Goal: Task Accomplishment & Management: Manage account settings

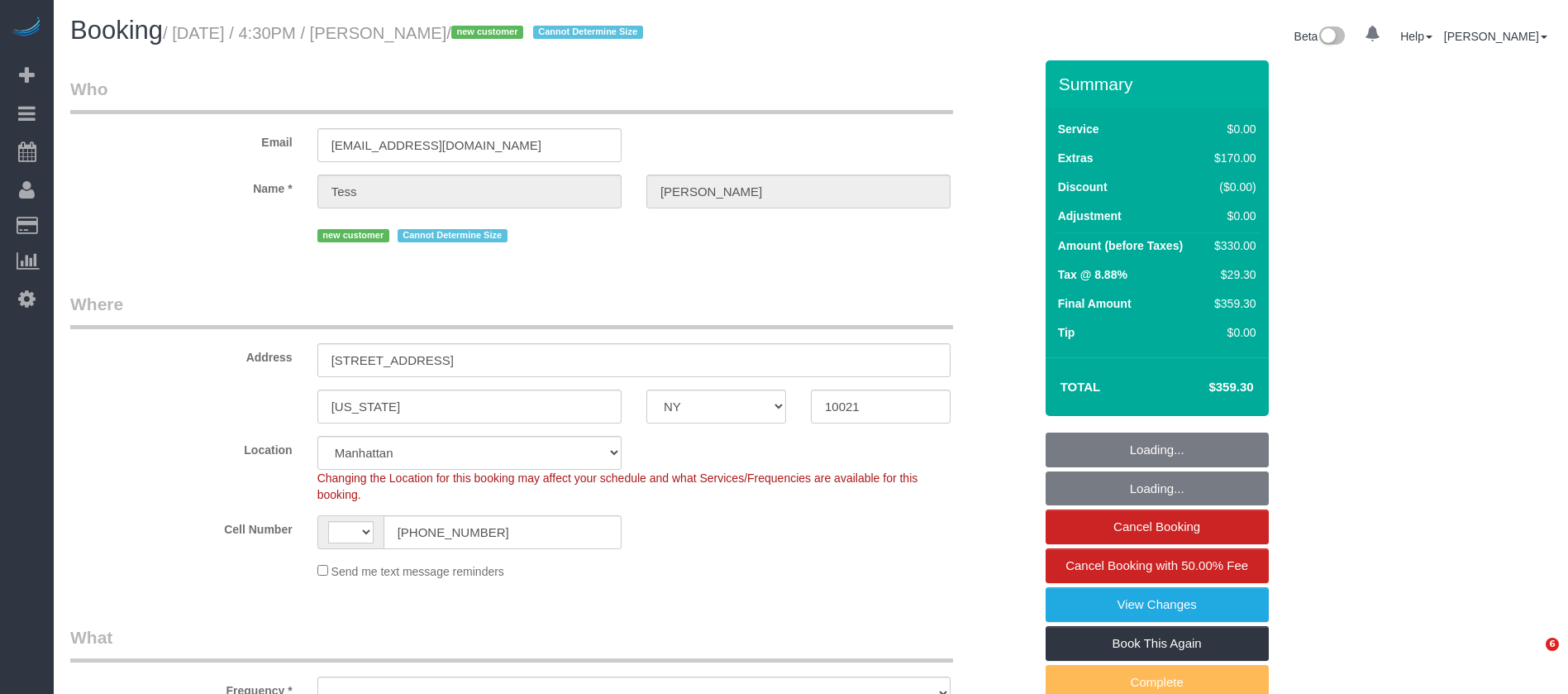
select select "NY"
select select "string:[GEOGRAPHIC_DATA]"
select select "object:984"
select select "string:stripe-pm_1SC2iY4VGloSiKo7UPRYGMtz"
select select "number:56"
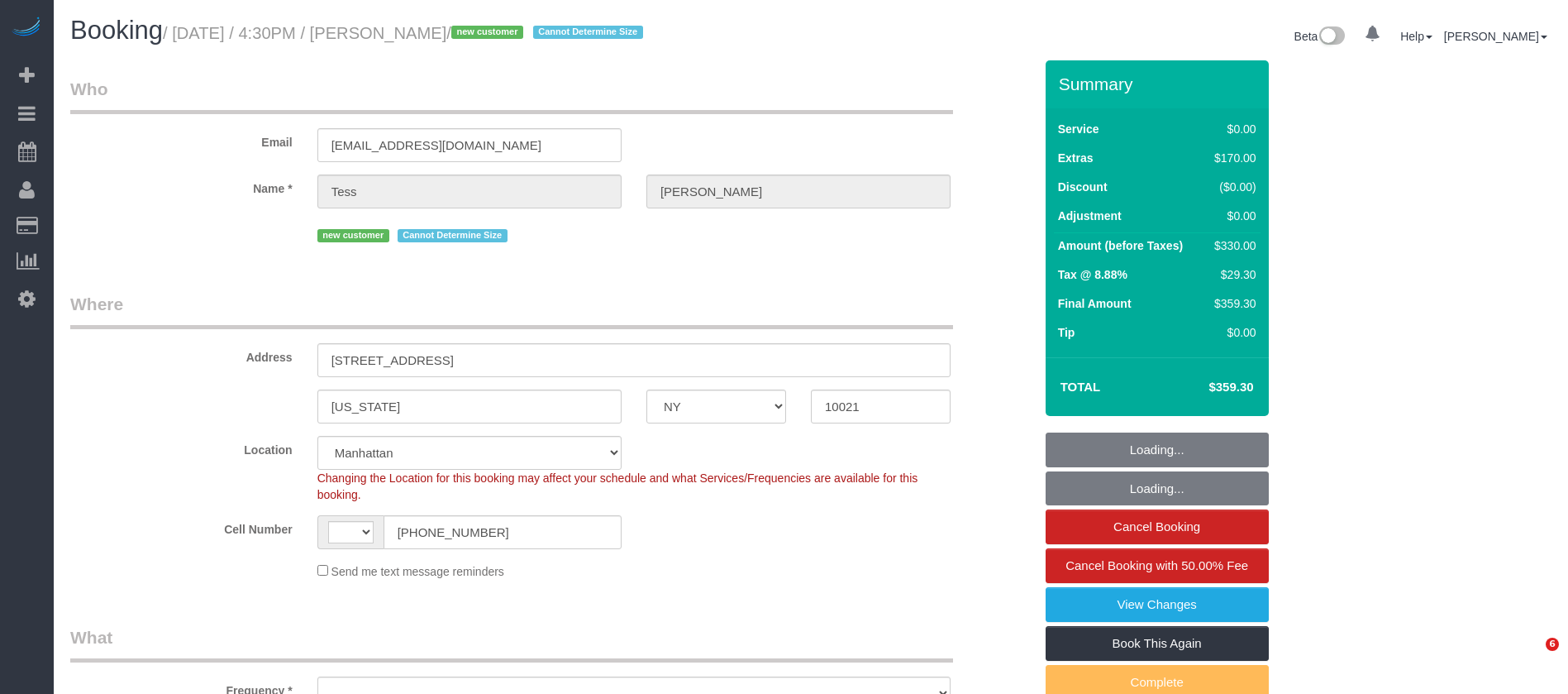
select select "number:79"
select select "number:15"
select select "number:5"
select select "1"
click at [518, 22] on h1 "Booking / September 27, 2025 / 4:30PM / Tess McIntyre / new customer Cannot Det…" at bounding box center [434, 31] width 728 height 28
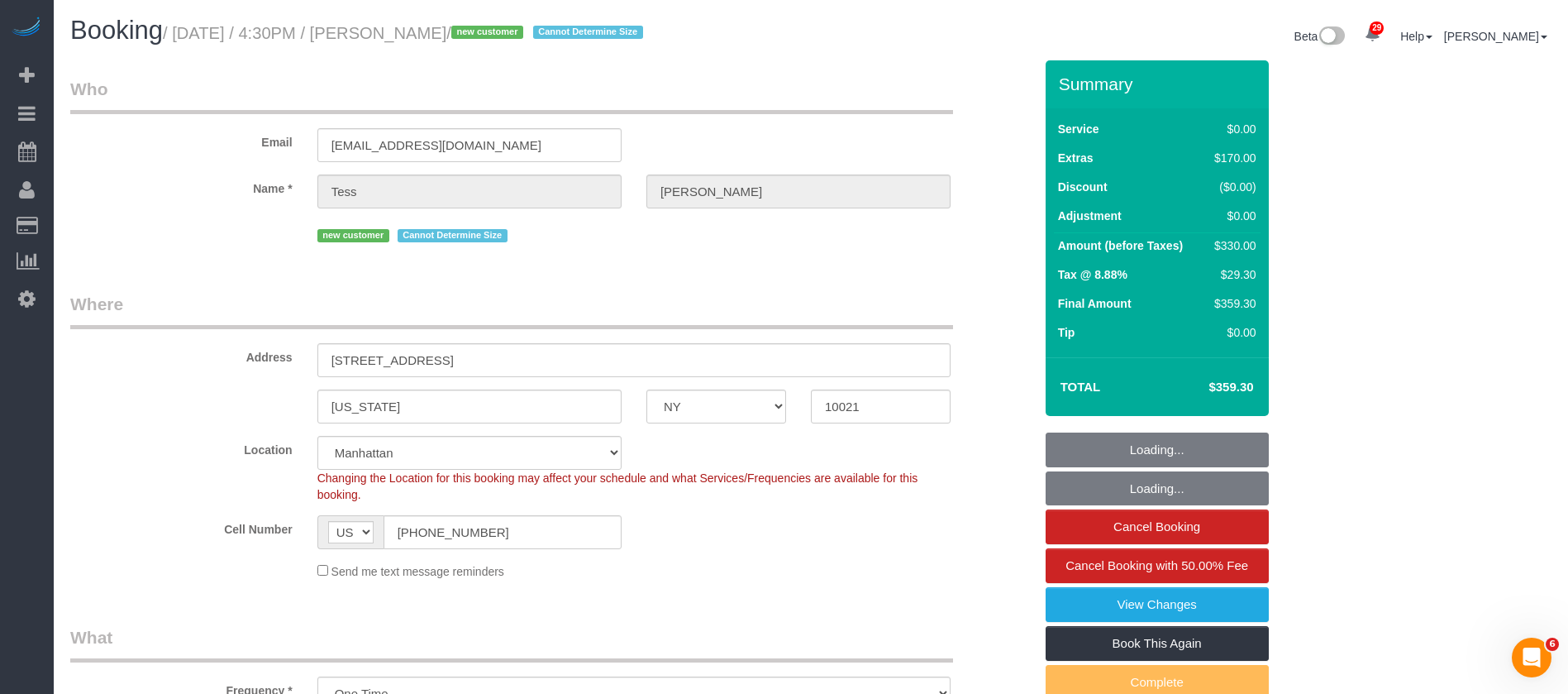
select select "object:1509"
select select "1"
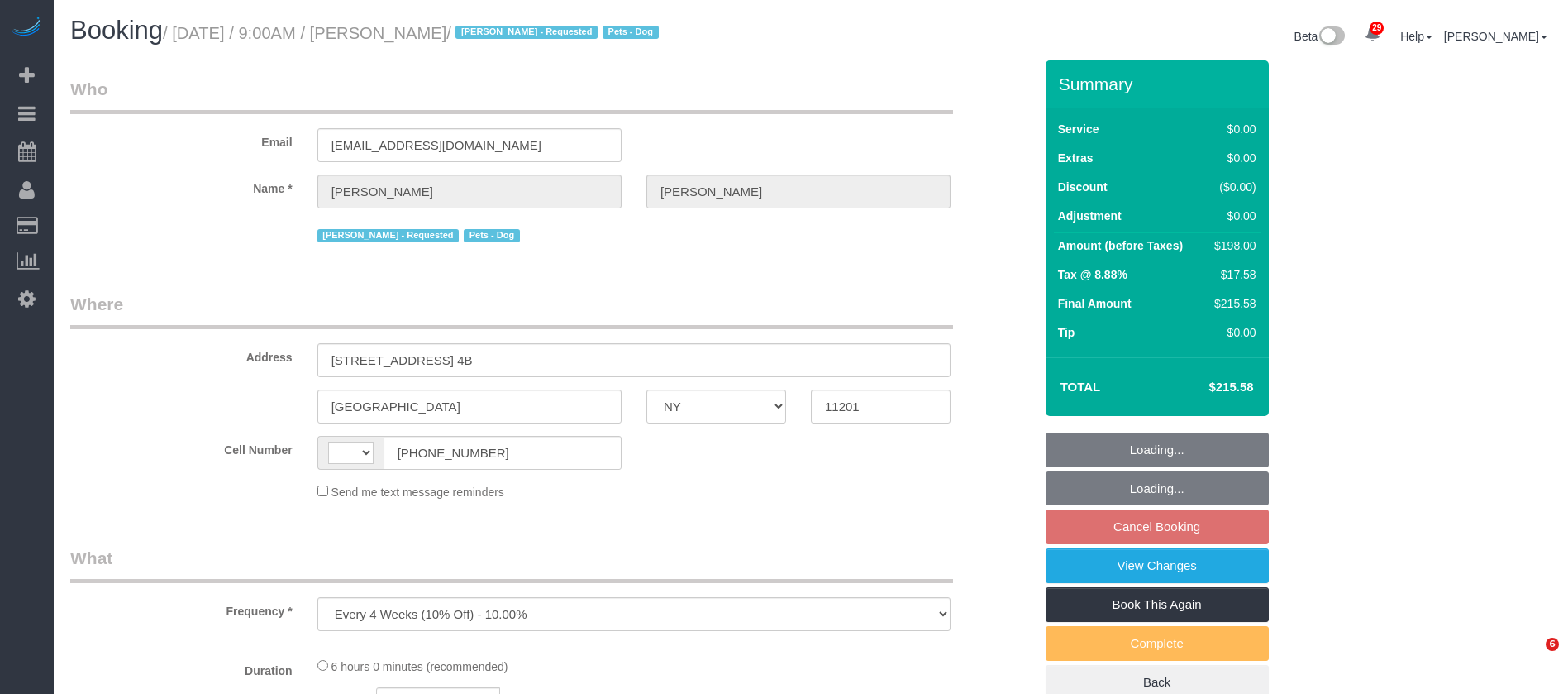
select select "NY"
select select "string:[GEOGRAPHIC_DATA]"
select select "spot2"
select select "number:57"
select select "number:72"
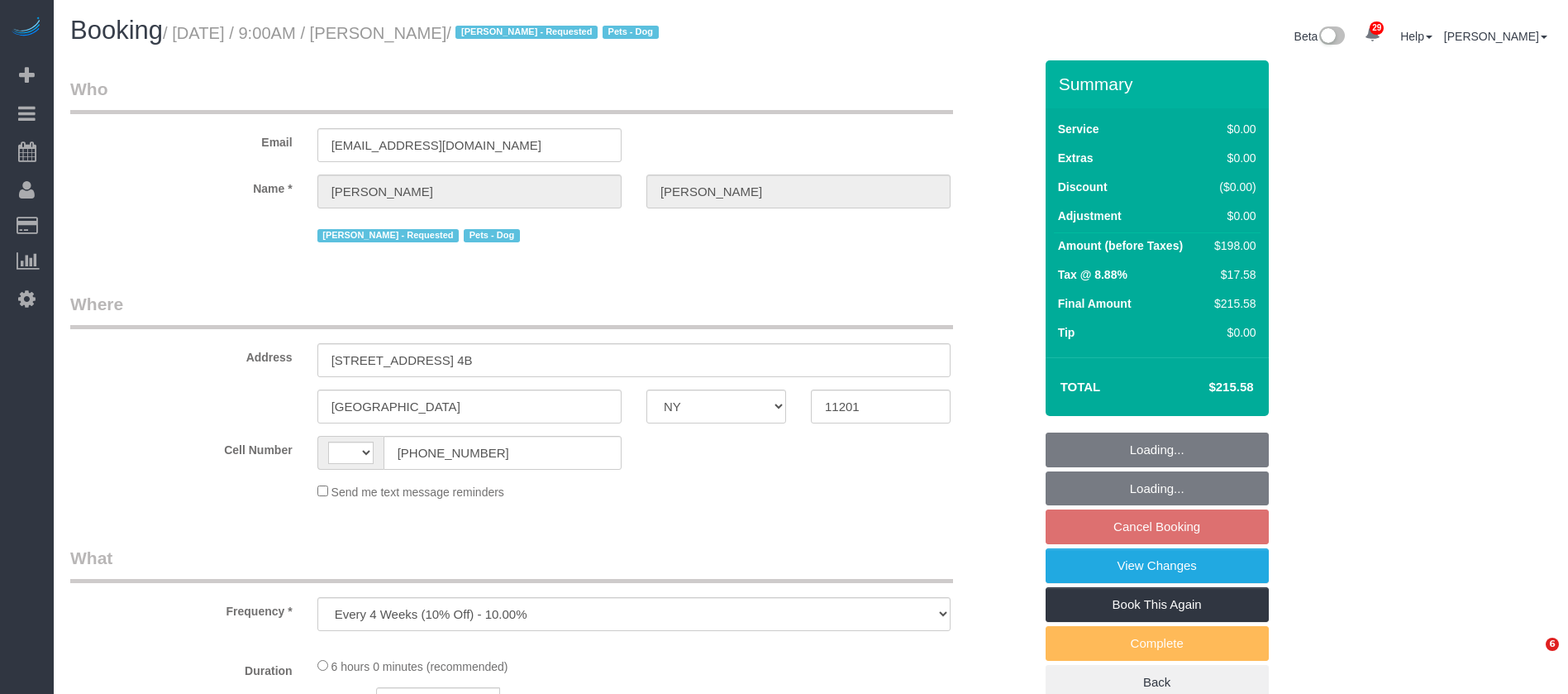
select select "number:13"
select select "number:5"
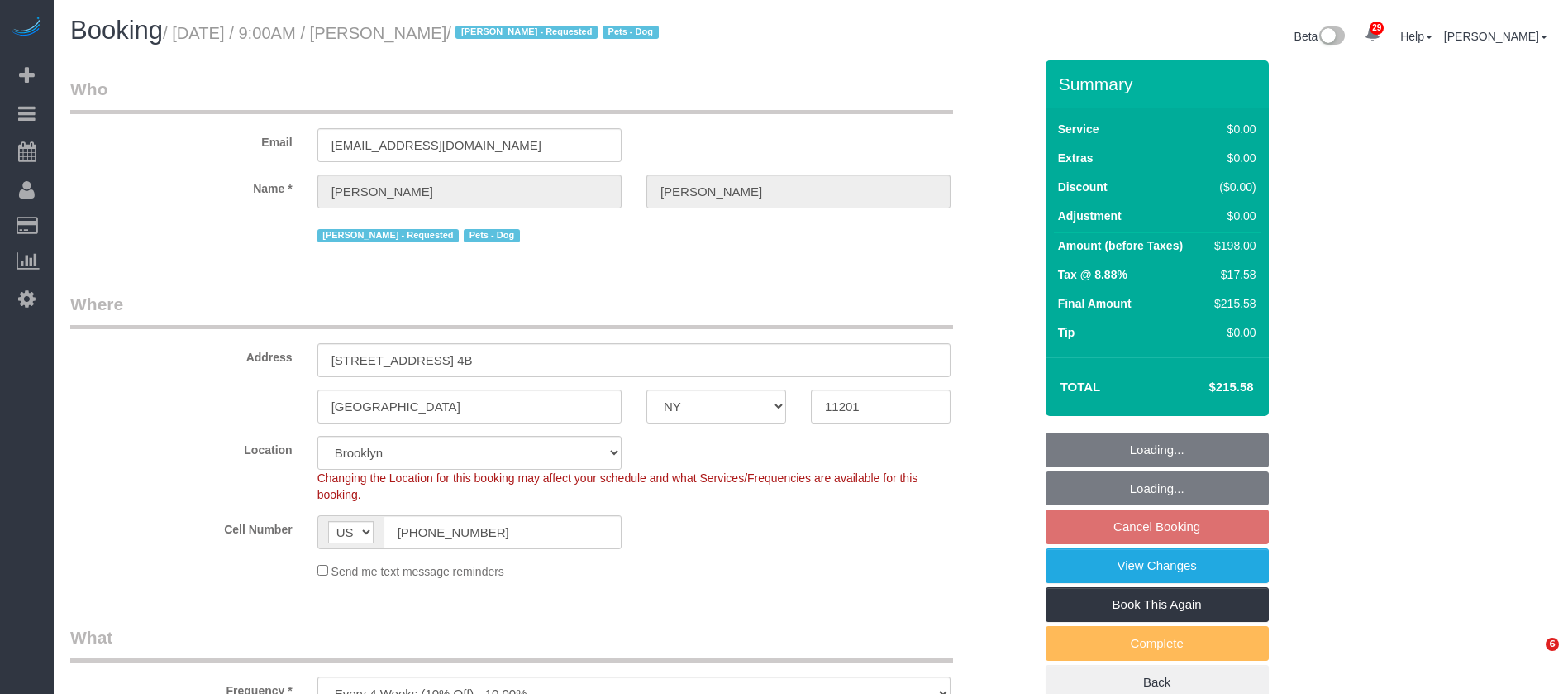
select select "2"
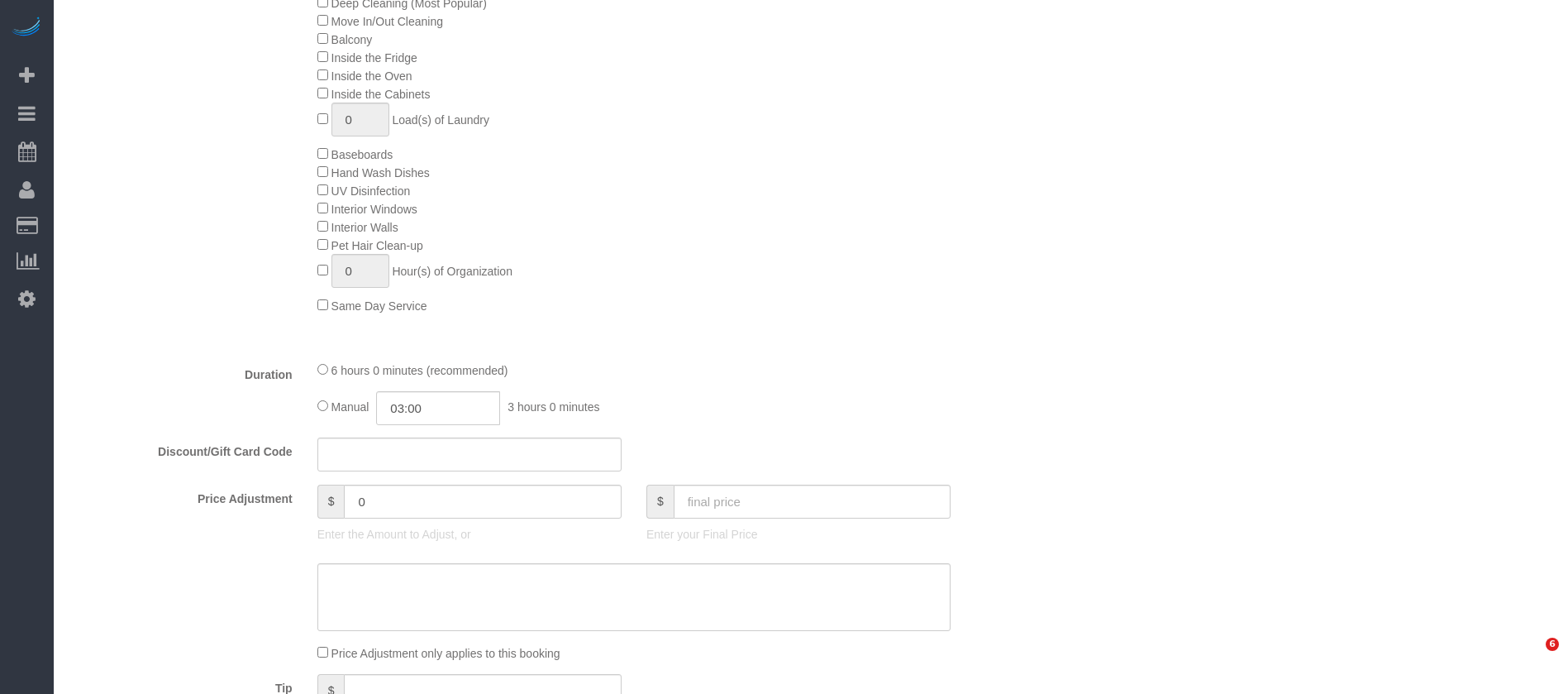
select select "object:2522"
select select "string:stripe-pm_1QRarJ4VGloSiKo7f1CdWVbw"
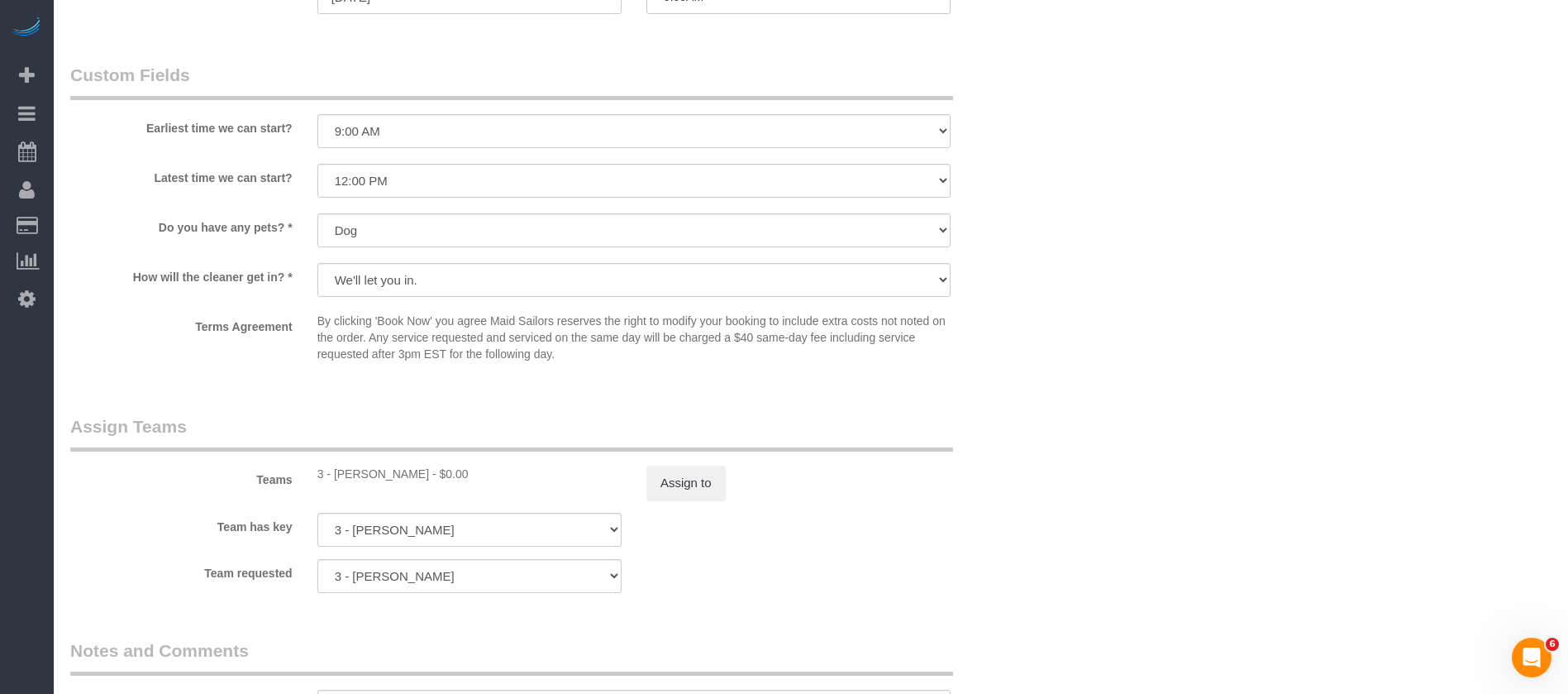
scroll to position [1861, 0]
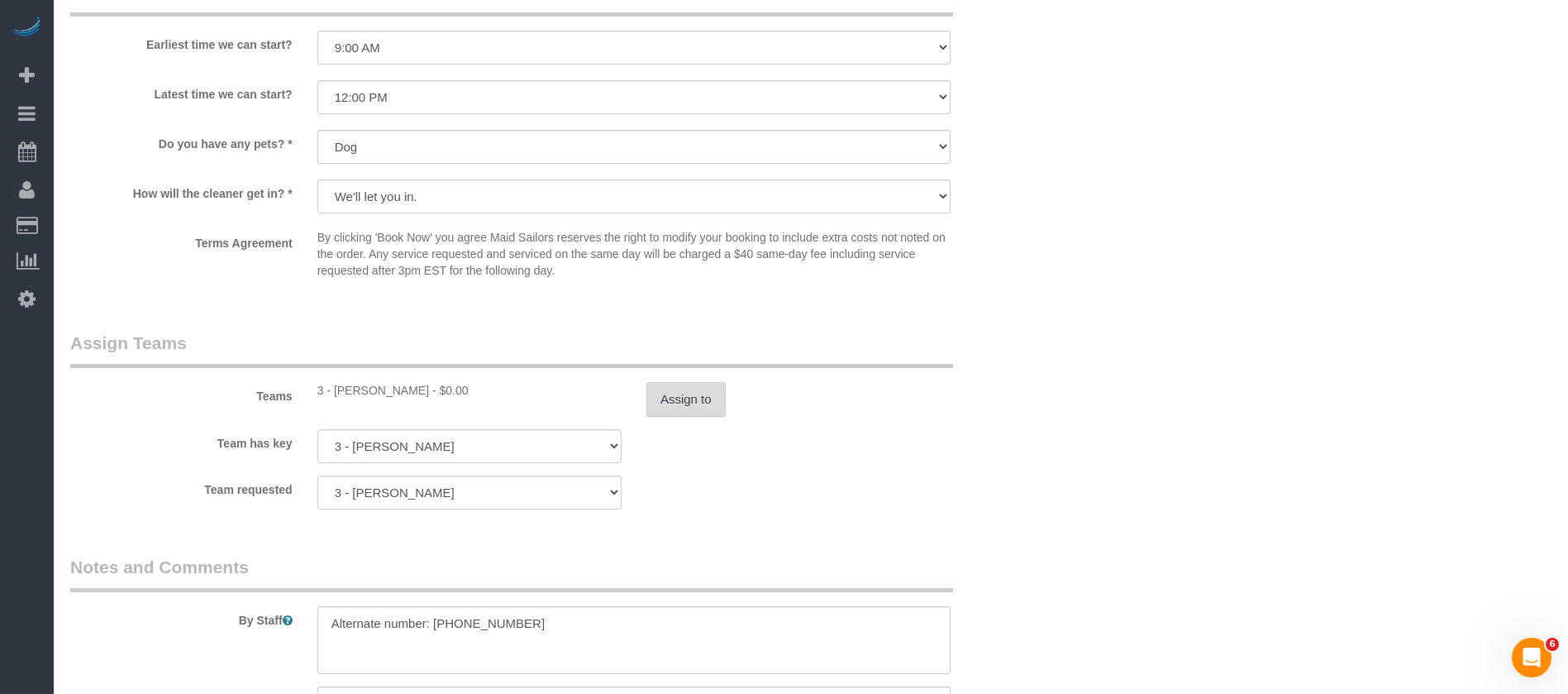
click at [686, 399] on button "Assign to" at bounding box center [686, 400] width 79 height 35
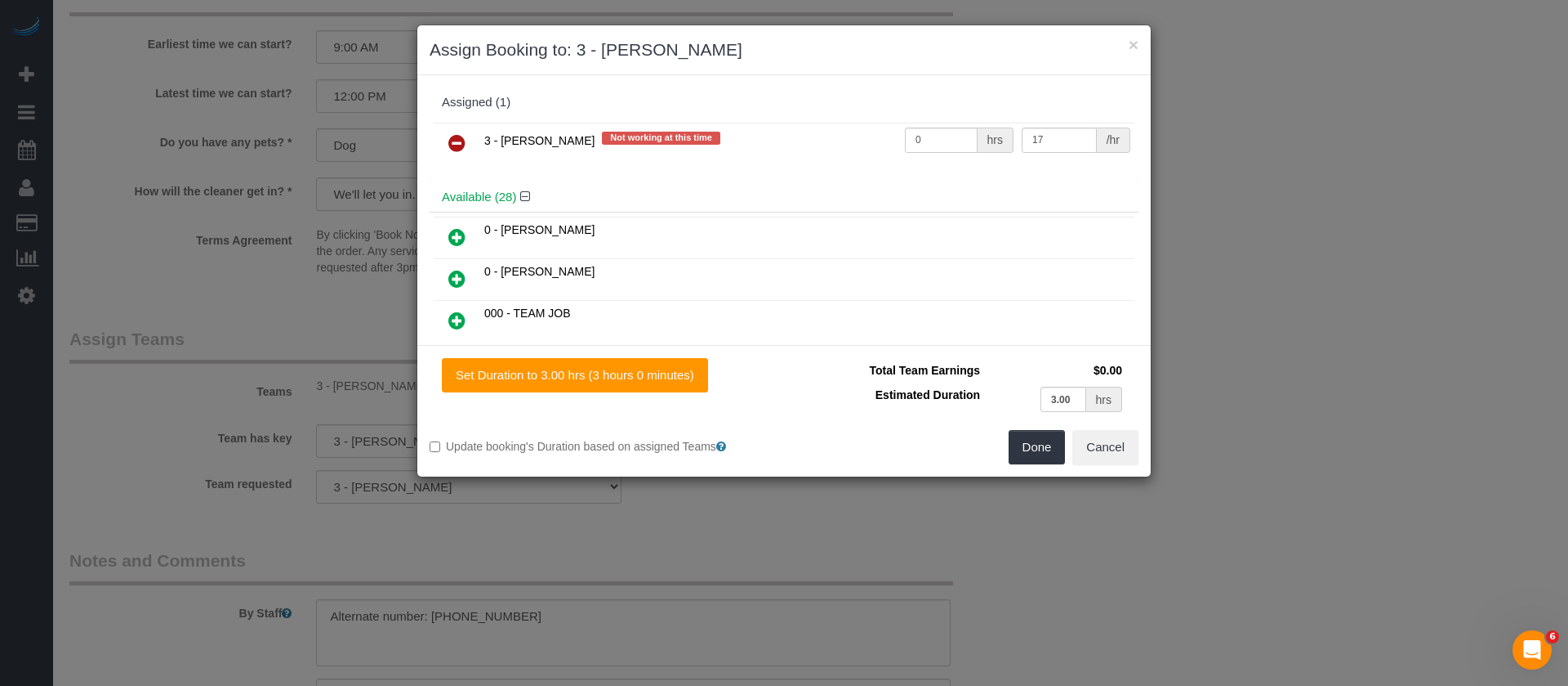
drag, startPoint x: 448, startPoint y: 144, endPoint x: 573, endPoint y: 174, distance: 128.5
click at [449, 144] on link at bounding box center [456, 144] width 38 height 33
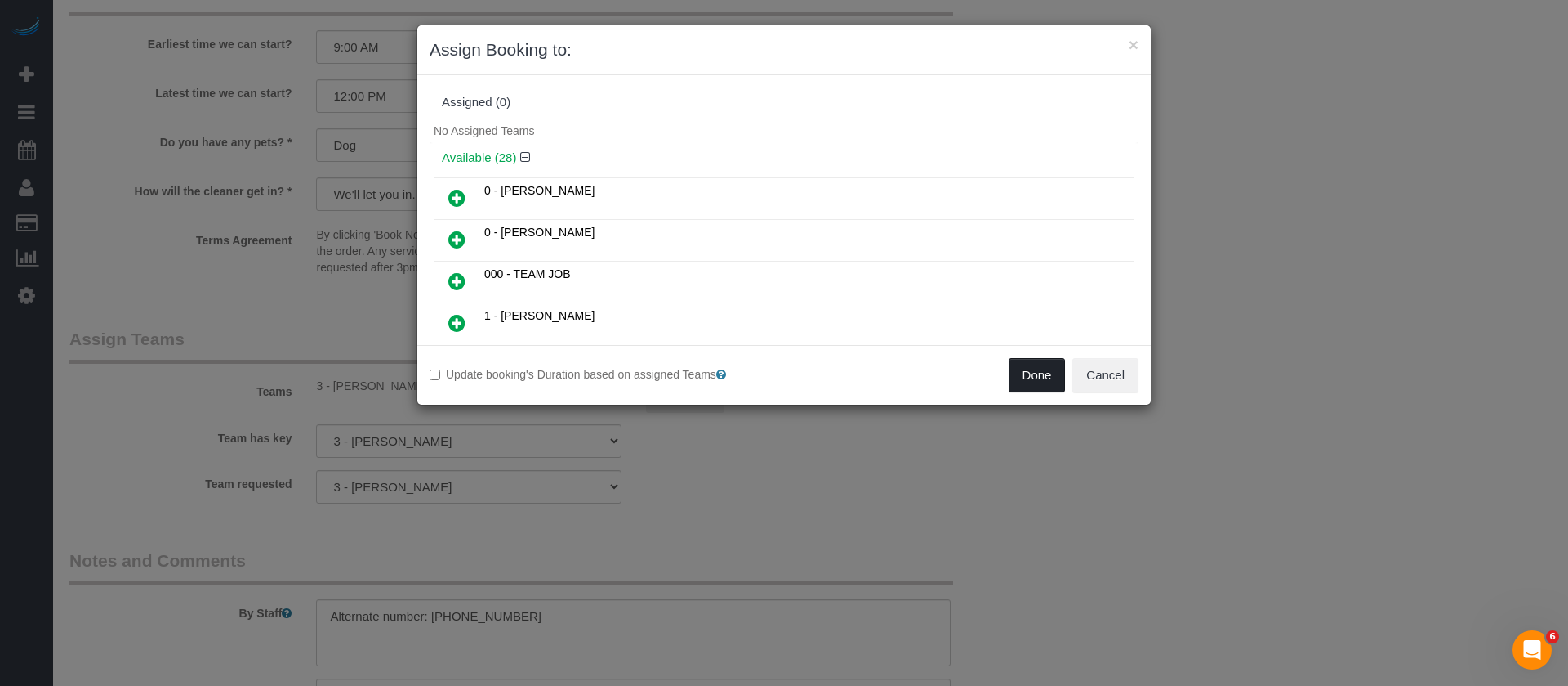
click at [1025, 384] on button "Done" at bounding box center [1037, 375] width 57 height 35
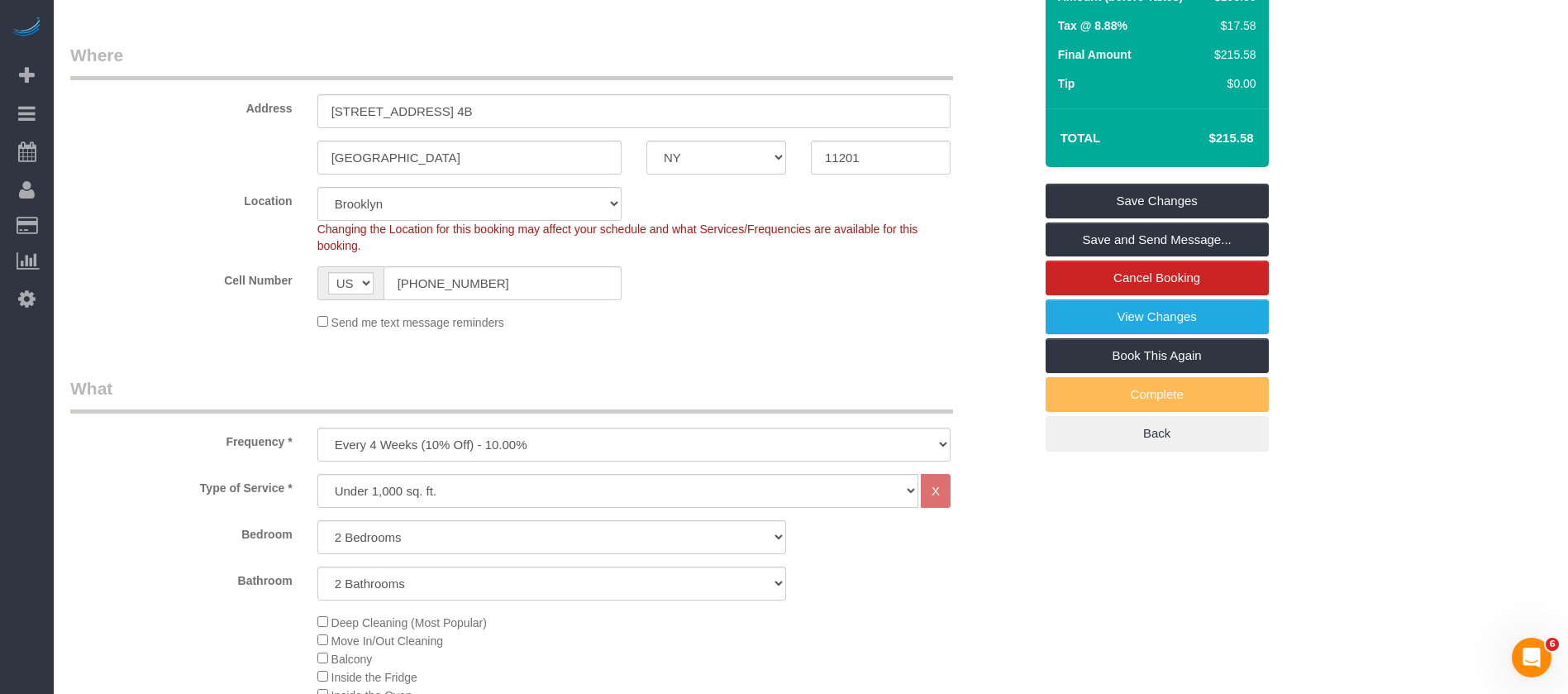
scroll to position [0, 0]
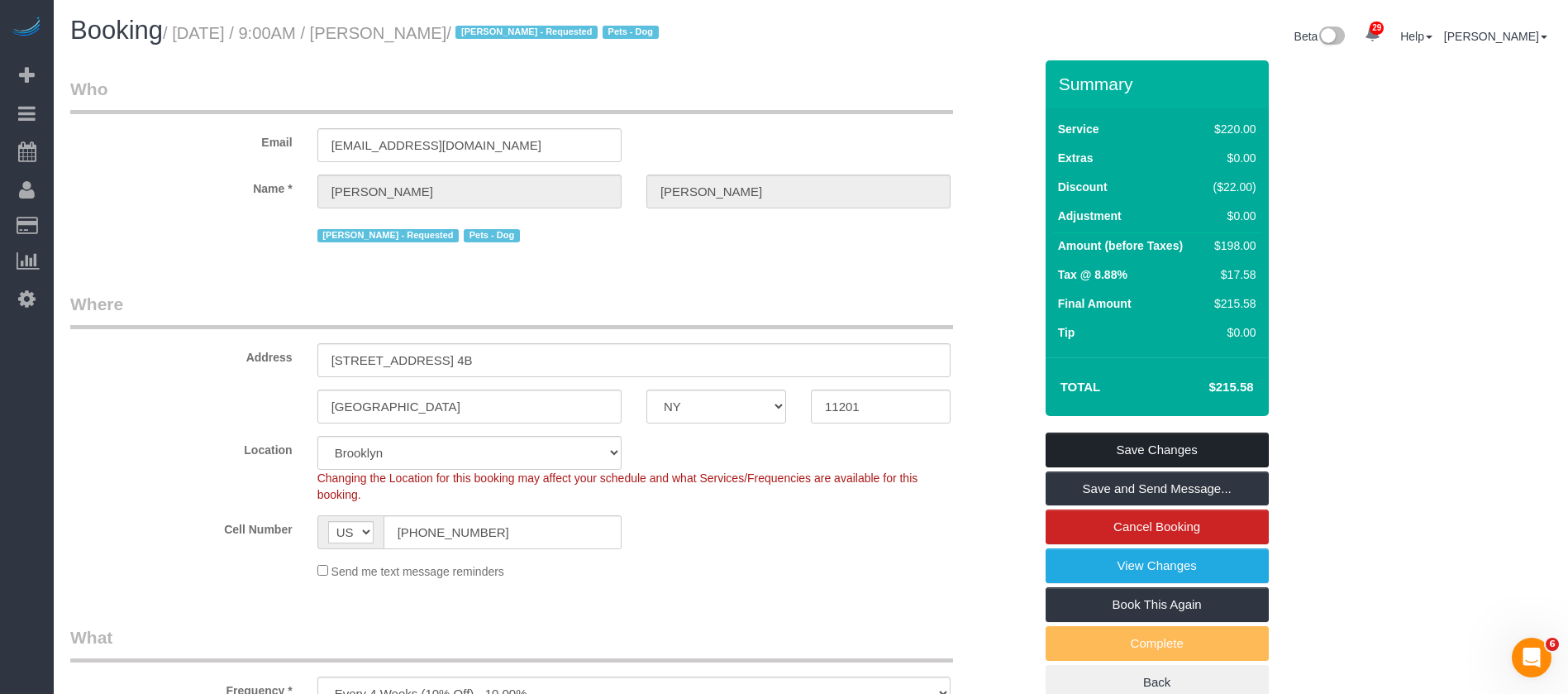
click at [1169, 445] on link "Save Changes" at bounding box center [1158, 450] width 223 height 35
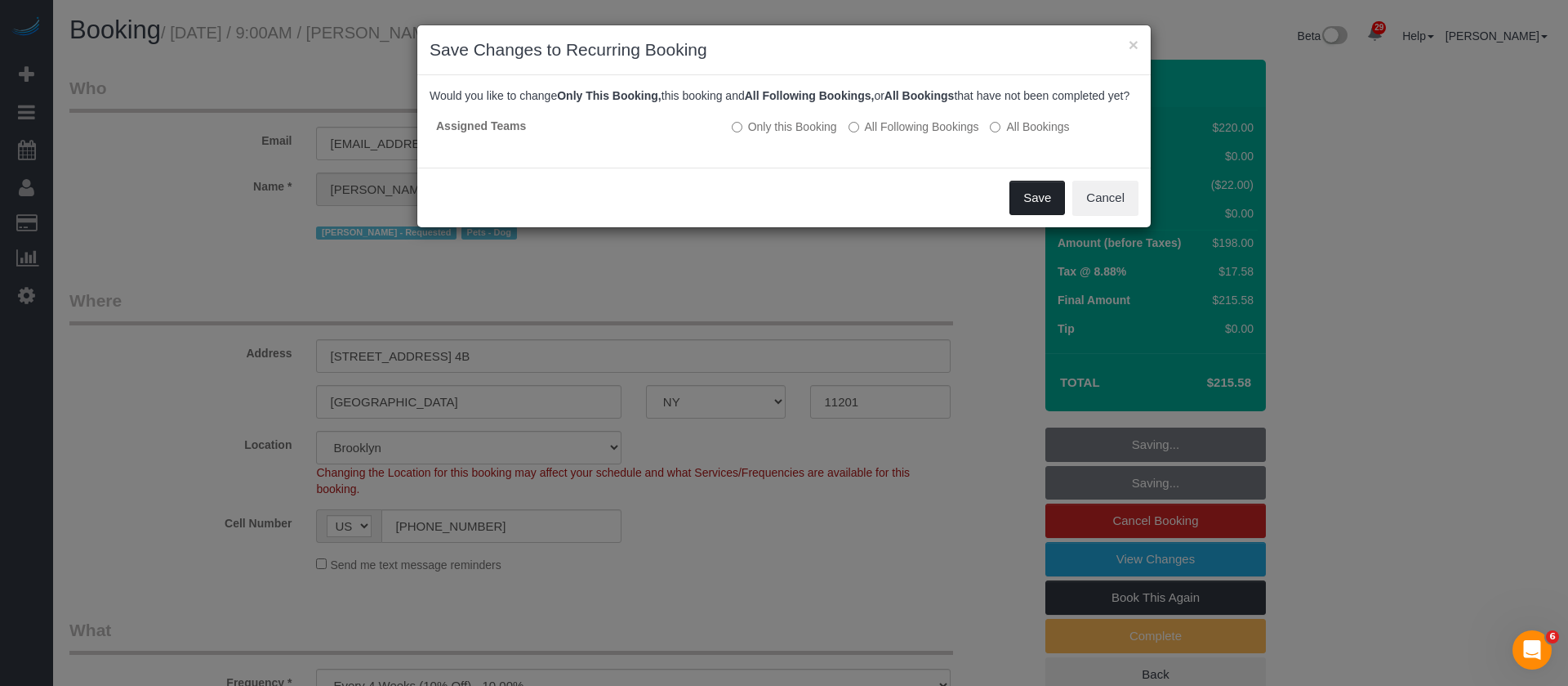
drag, startPoint x: 1027, startPoint y: 213, endPoint x: 1019, endPoint y: 214, distance: 8.1
click at [1027, 210] on button "Save" at bounding box center [1037, 198] width 56 height 35
